Goal: Find specific page/section: Find specific page/section

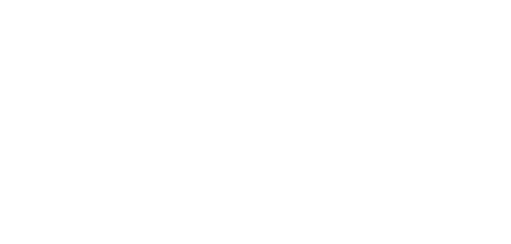
select select "Song"
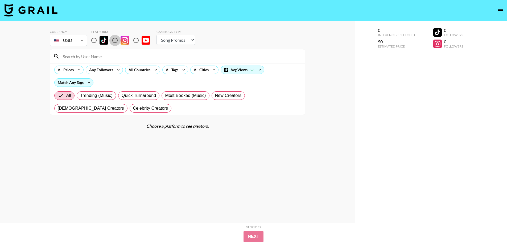
click at [115, 41] on input "radio" at bounding box center [114, 40] width 11 height 11
radio input "true"
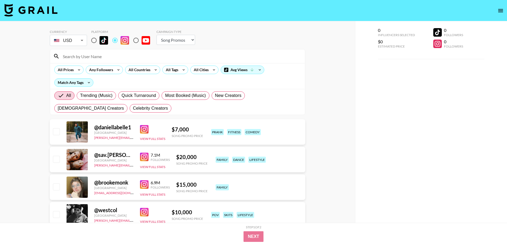
click at [112, 58] on input at bounding box center [181, 56] width 242 height 9
paste input "elizgreaves"
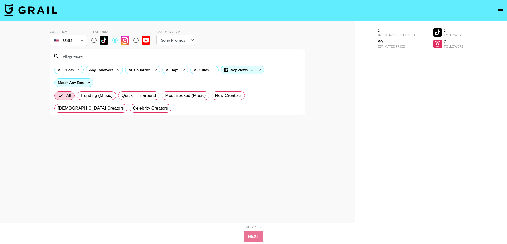
click at [123, 57] on input "elizgreaves" at bounding box center [181, 56] width 242 height 9
paste input "[PERSON_NAME].[PERSON_NAME]"
click at [94, 58] on input "[PERSON_NAME].[PERSON_NAME]" at bounding box center [181, 56] width 242 height 9
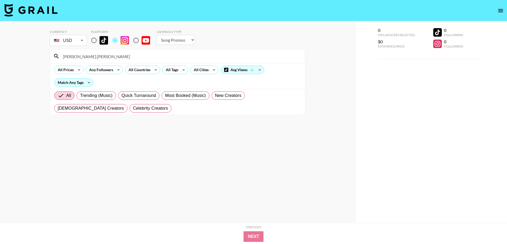
click at [94, 58] on input "[PERSON_NAME].[PERSON_NAME]" at bounding box center [181, 56] width 242 height 9
paste input "emmawoudstra"
click at [85, 49] on div "emmawoudstra" at bounding box center [177, 56] width 255 height 14
click at [83, 58] on input "emmawoudstra" at bounding box center [181, 56] width 242 height 9
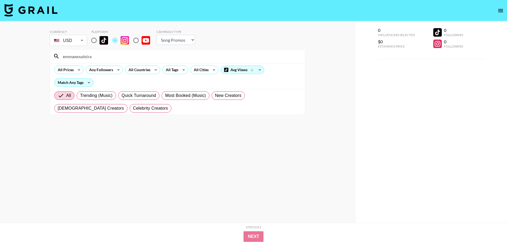
click at [83, 58] on input "emmawoudstra" at bounding box center [181, 56] width 242 height 9
paste input "silvi_lubilubi"
click at [89, 62] on div "silvi_lubilubi" at bounding box center [177, 56] width 255 height 14
click at [92, 56] on input "silvi_lubilubi" at bounding box center [181, 56] width 242 height 9
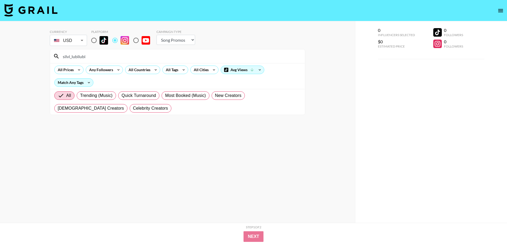
click at [92, 56] on input "silvi_lubilubi" at bounding box center [181, 56] width 242 height 9
paste input "otoms"
click at [74, 58] on input "[DEMOGRAPHIC_DATA]" at bounding box center [181, 56] width 242 height 9
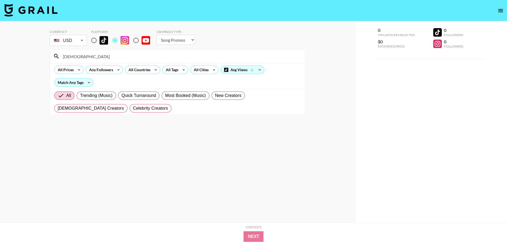
click at [74, 58] on input "[DEMOGRAPHIC_DATA]" at bounding box center [181, 56] width 242 height 9
paste input "tylermitic"
type input "tylermitic"
